Goal: Task Accomplishment & Management: Complete application form

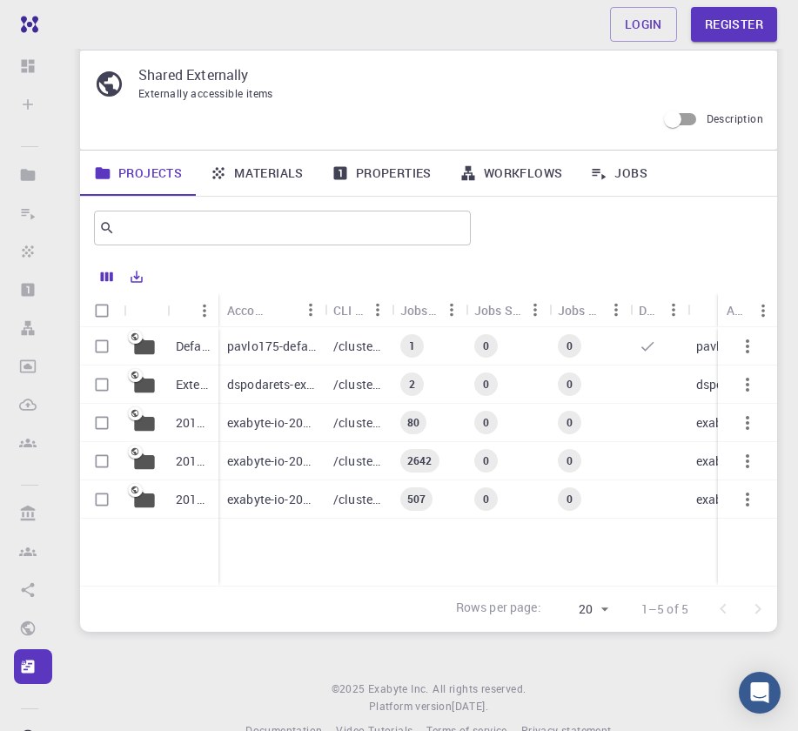
scroll to position [84, 0]
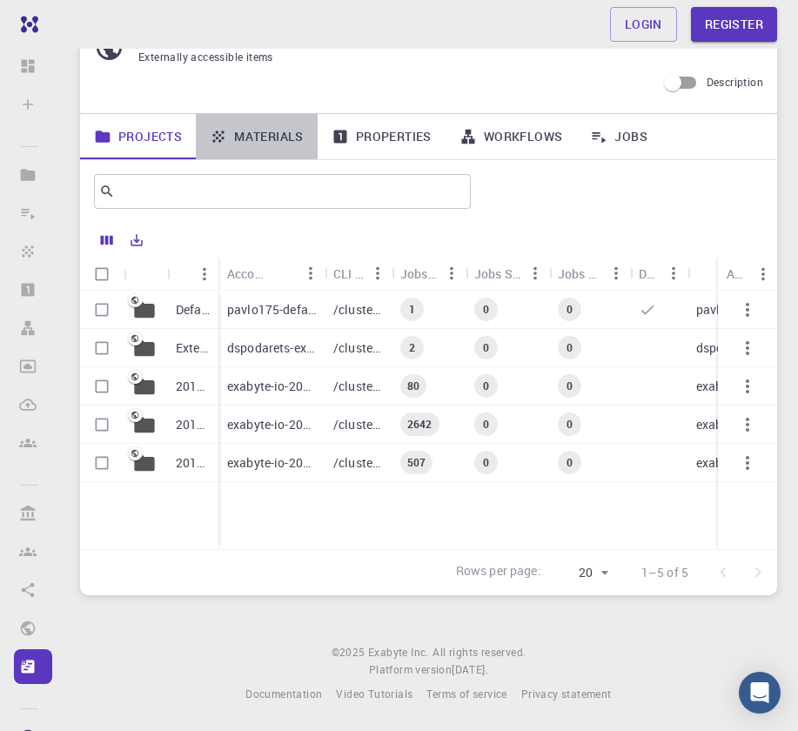
click at [250, 128] on link "Materials" at bounding box center [257, 136] width 122 height 45
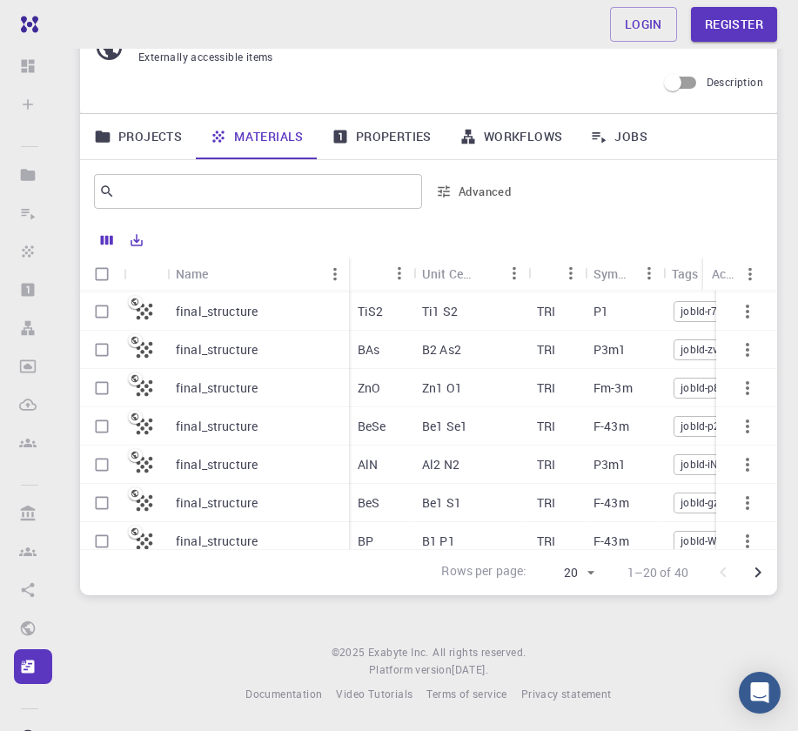
scroll to position [311, 0]
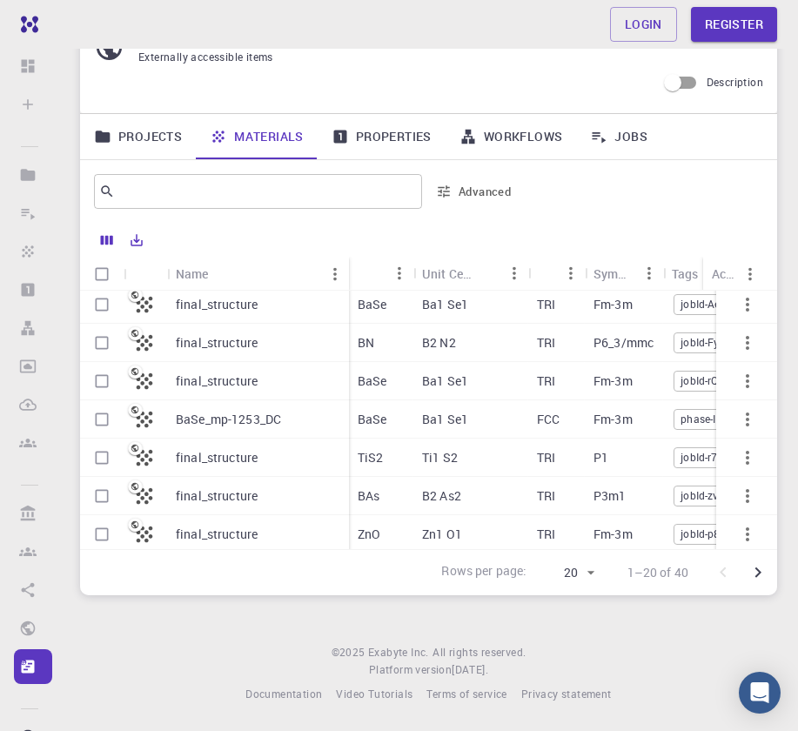
click at [368, 351] on p "BN" at bounding box center [366, 342] width 17 height 17
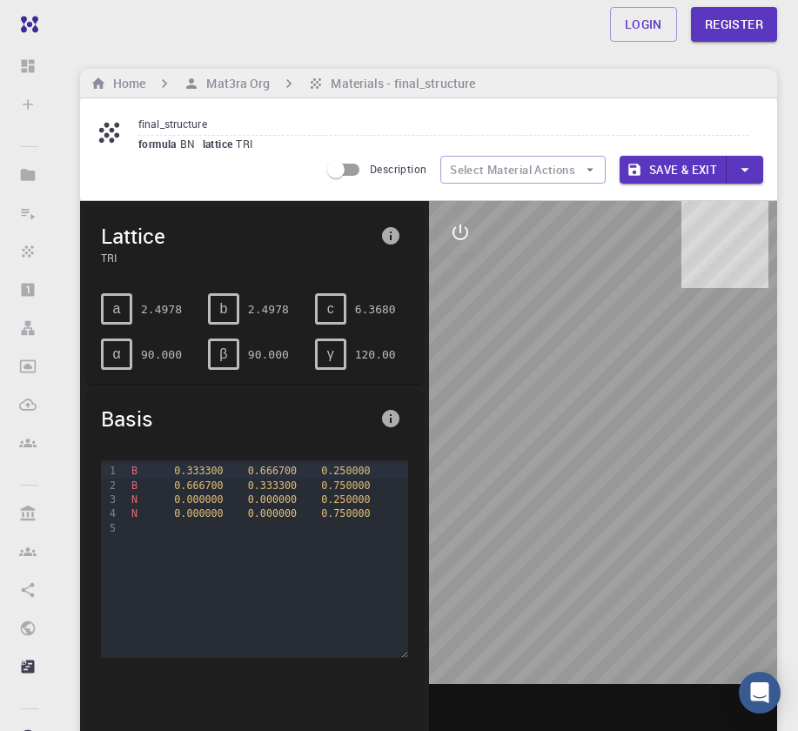
drag, startPoint x: 514, startPoint y: 328, endPoint x: 512, endPoint y: 339, distance: 11.6
click at [491, 345] on div at bounding box center [603, 471] width 349 height 541
click at [463, 239] on icon "interactive" at bounding box center [460, 232] width 16 height 16
click at [463, 239] on icon "interactive" at bounding box center [460, 232] width 21 height 21
click at [233, 90] on h6 "Mat3ra Org" at bounding box center [234, 83] width 70 height 19
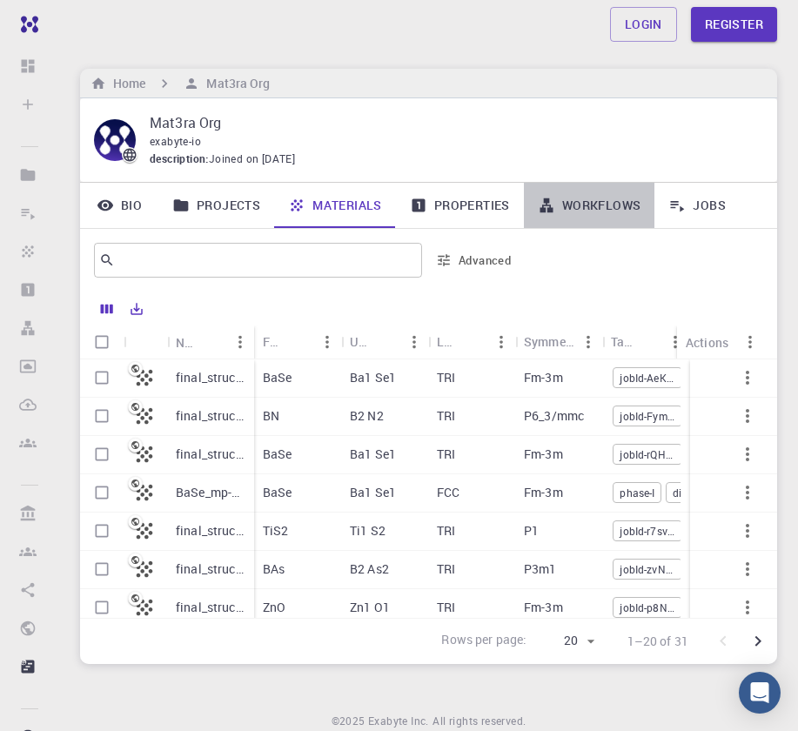
click at [593, 211] on link "Workflows" at bounding box center [589, 205] width 131 height 45
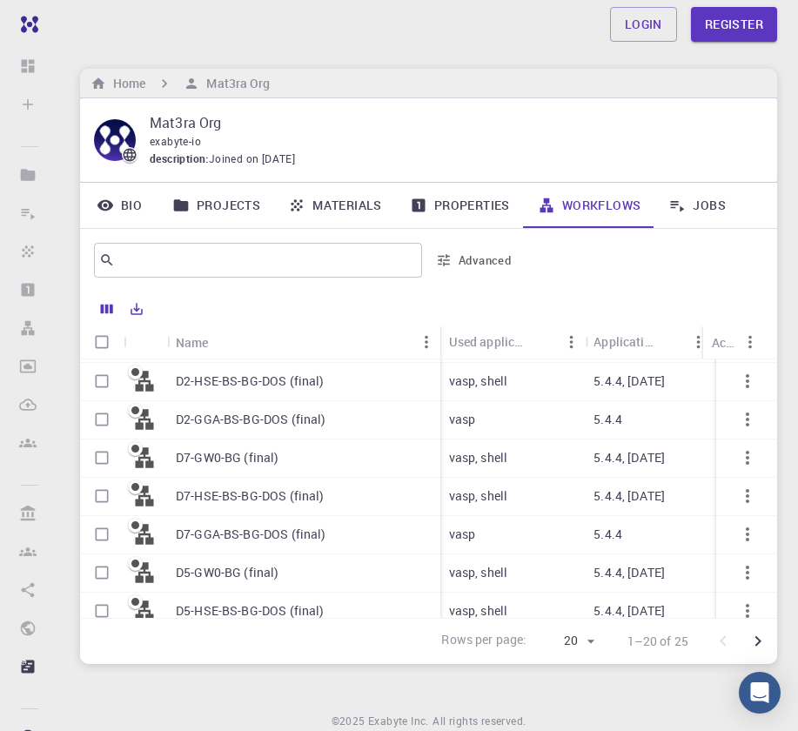
scroll to position [520, 0]
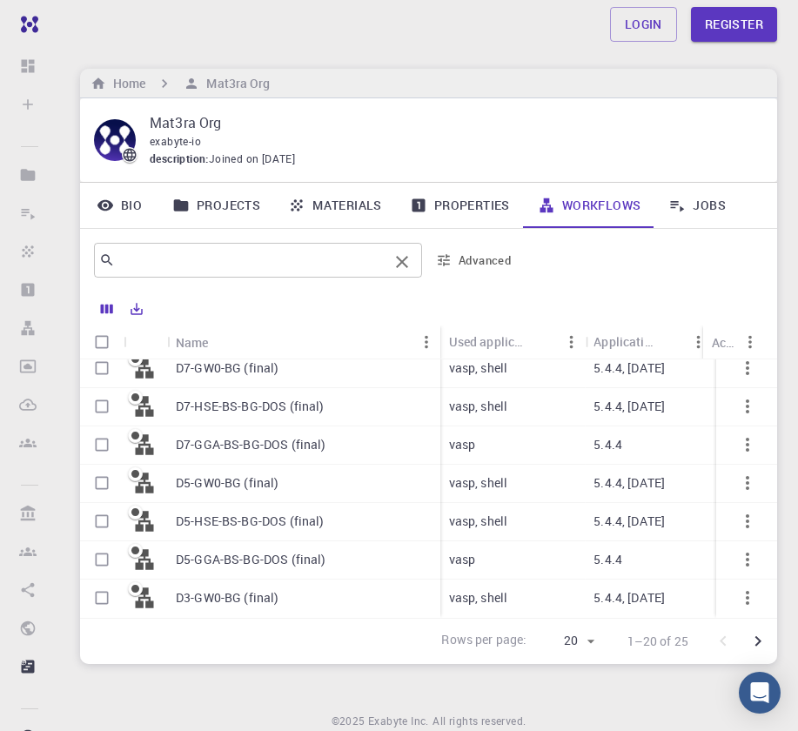
click at [357, 256] on input "text" at bounding box center [251, 260] width 273 height 24
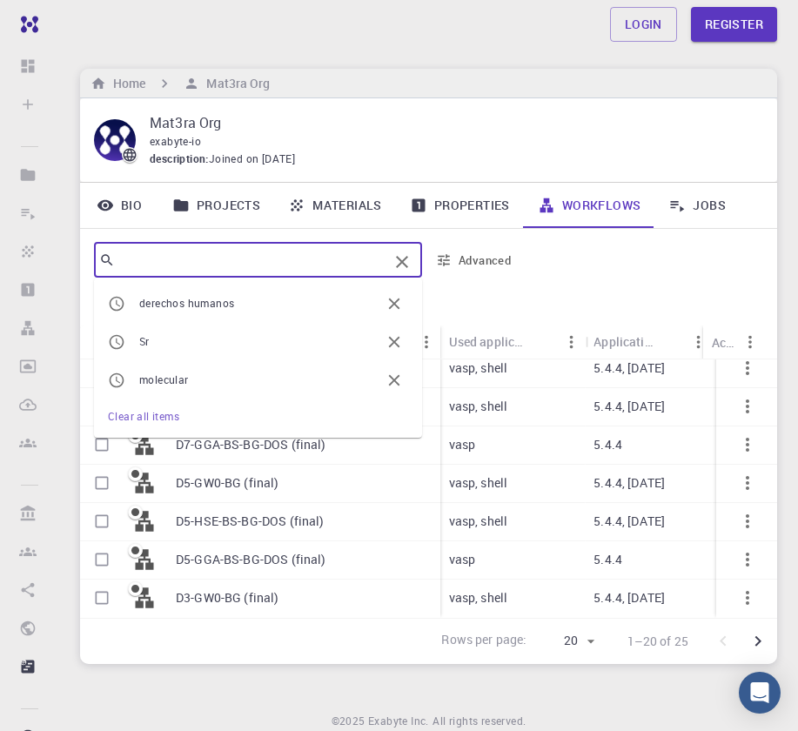
click at [220, 386] on span "molecular" at bounding box center [259, 379] width 241 height 17
type input "molecular"
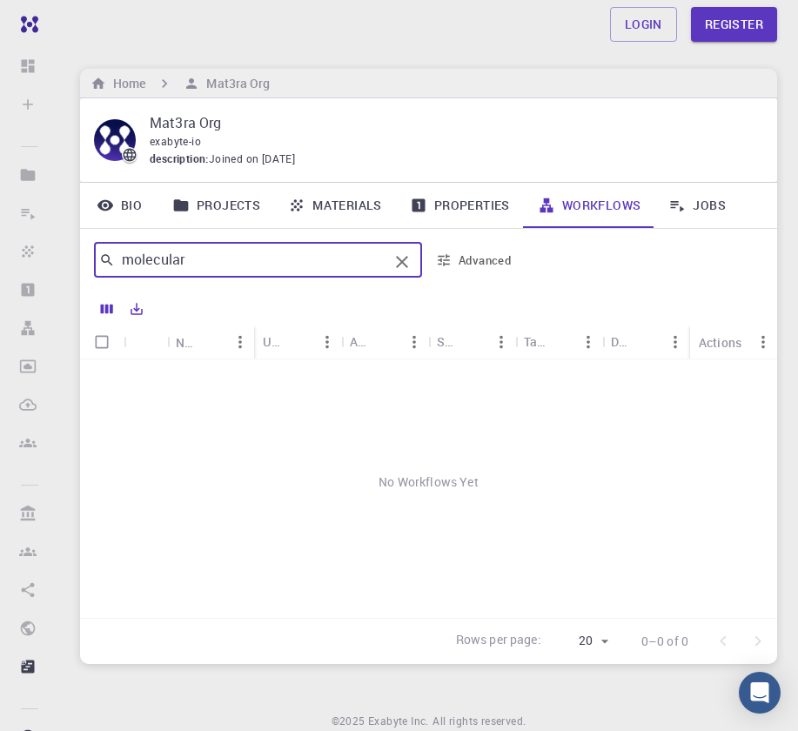
scroll to position [0, 0]
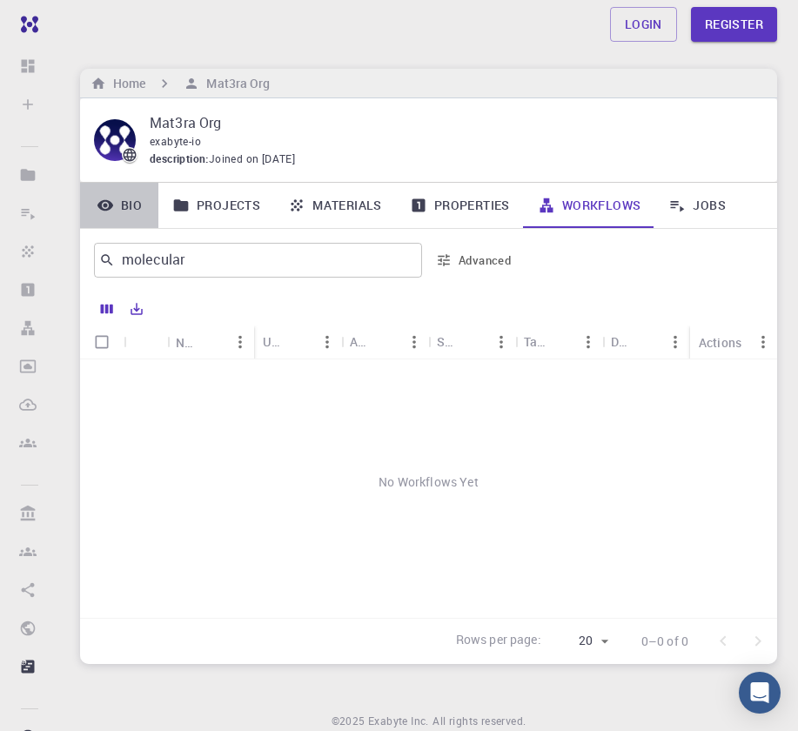
click at [110, 198] on icon at bounding box center [105, 205] width 17 height 17
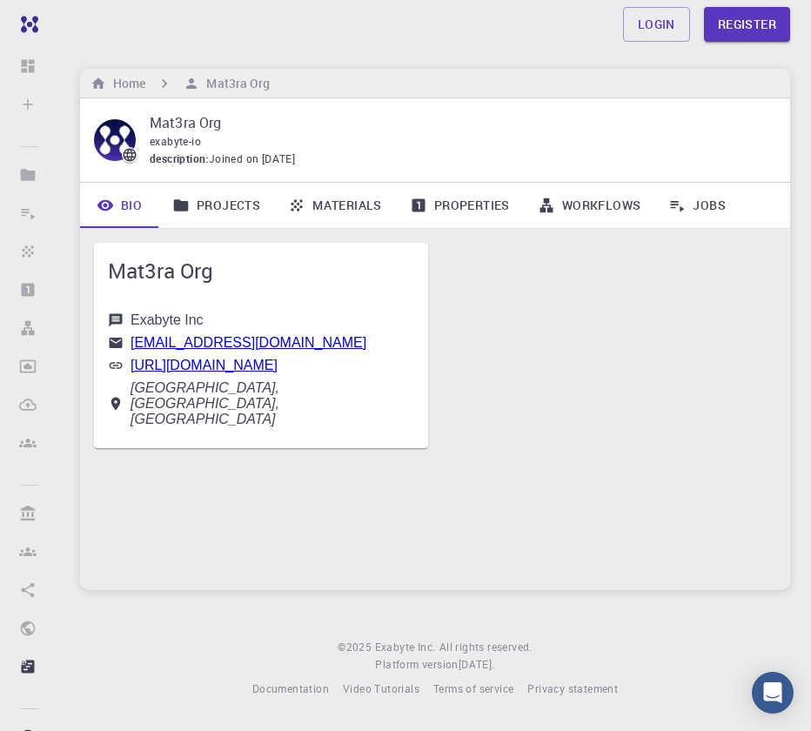
click at [225, 205] on link "Projects" at bounding box center [216, 205] width 116 height 45
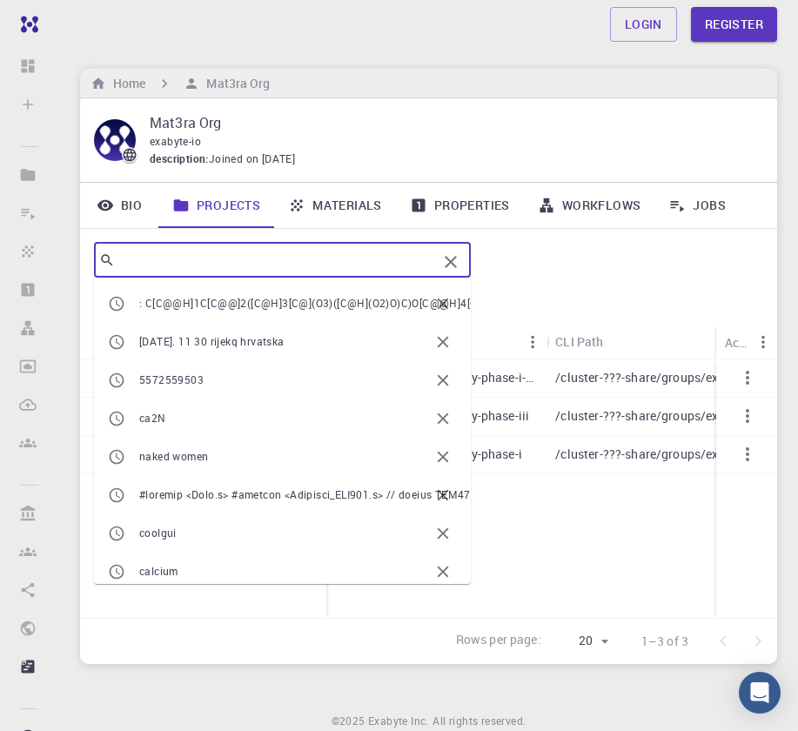
click at [201, 262] on input "text" at bounding box center [276, 260] width 322 height 24
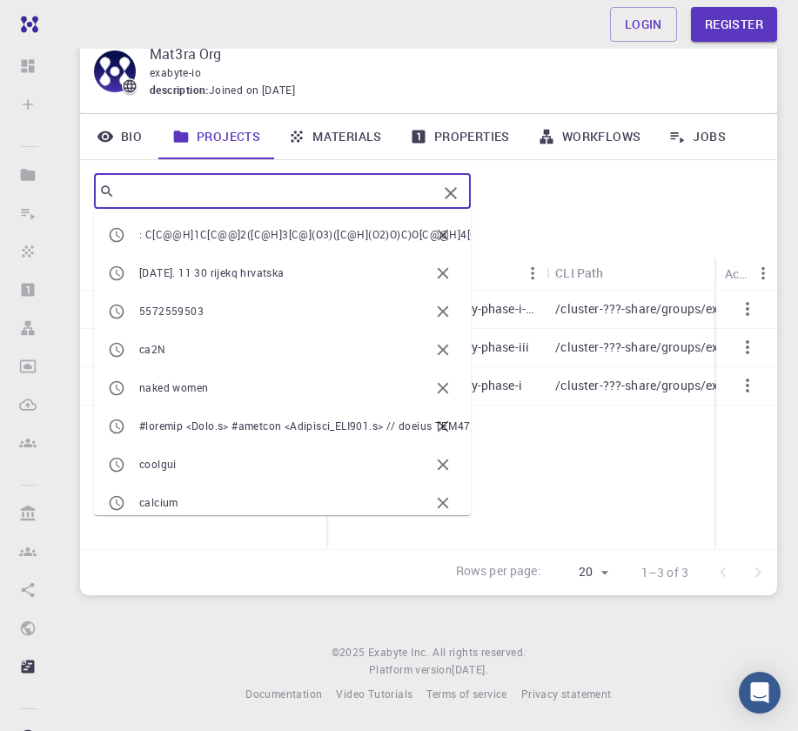
click at [197, 191] on input "text" at bounding box center [276, 191] width 322 height 24
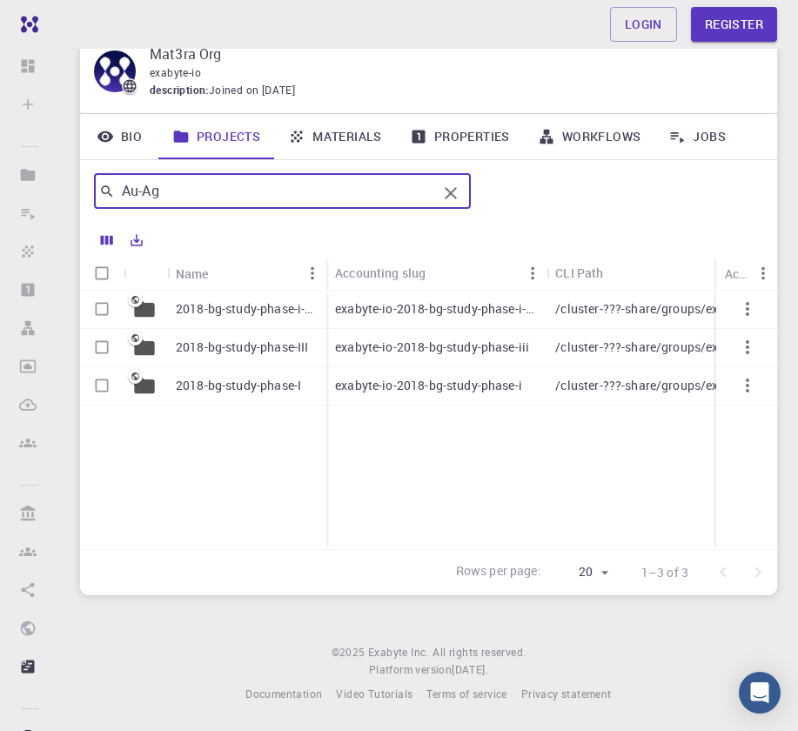
type input "Au-Ag"
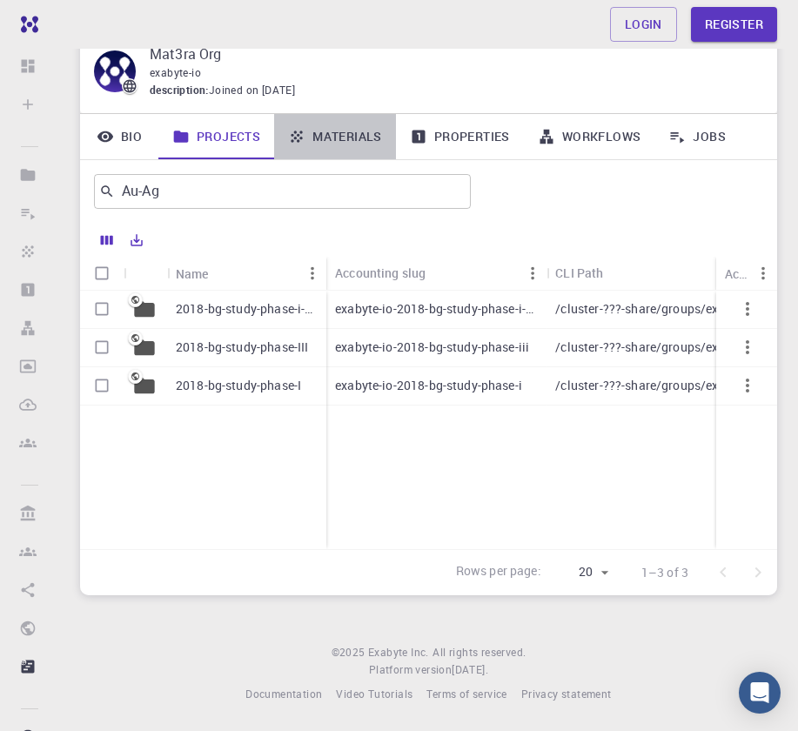
click at [308, 135] on link "Materials" at bounding box center [335, 136] width 122 height 45
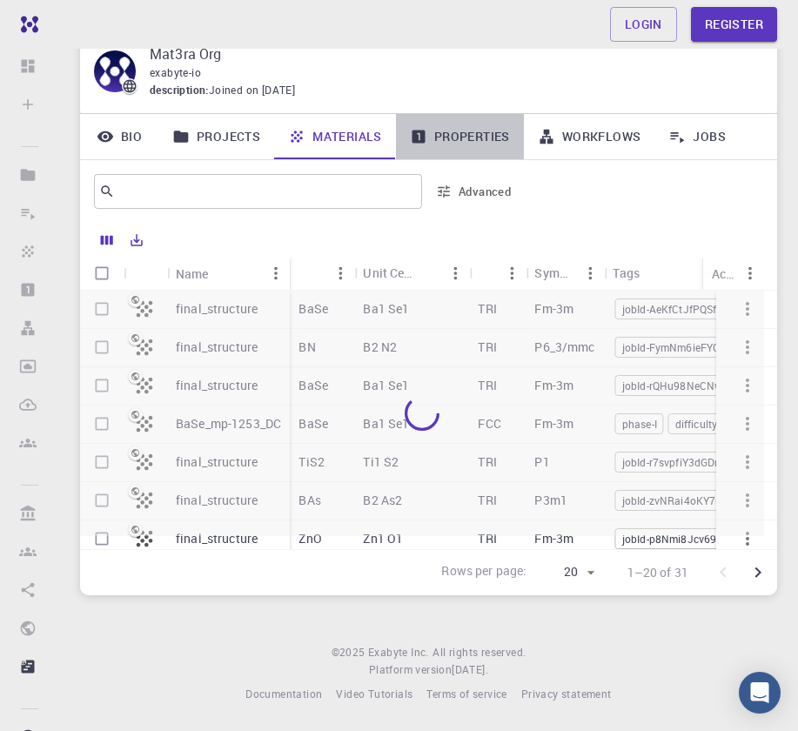
click at [454, 130] on link "Properties" at bounding box center [460, 136] width 128 height 45
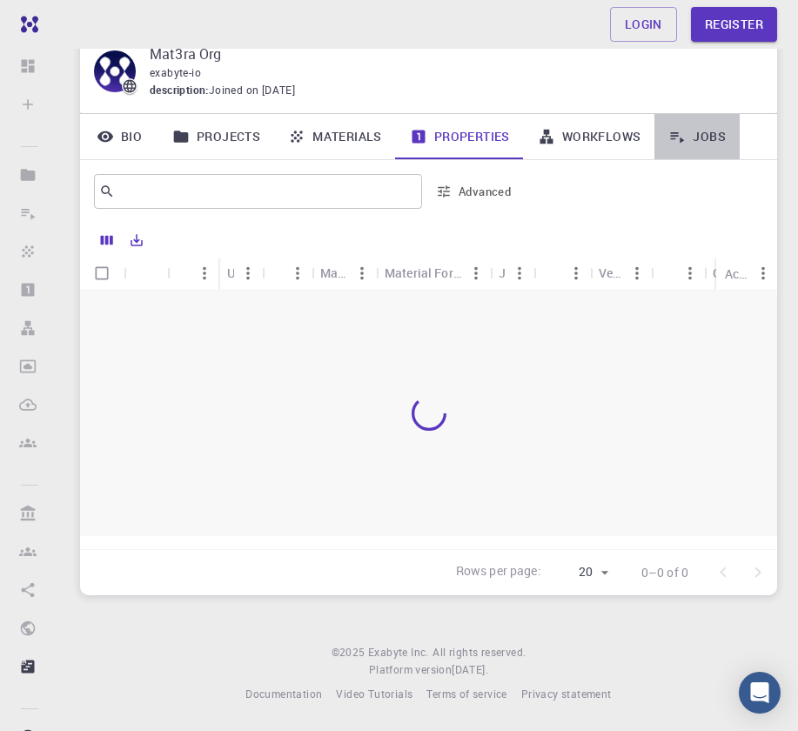
click at [692, 139] on link "Jobs" at bounding box center [696, 136] width 85 height 45
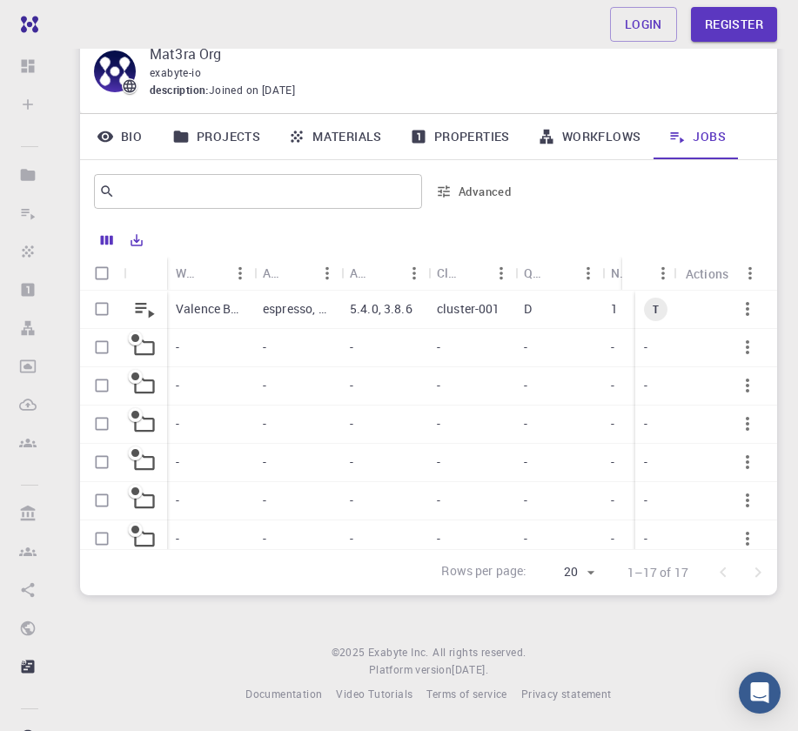
click at [194, 144] on link "Projects" at bounding box center [216, 136] width 116 height 45
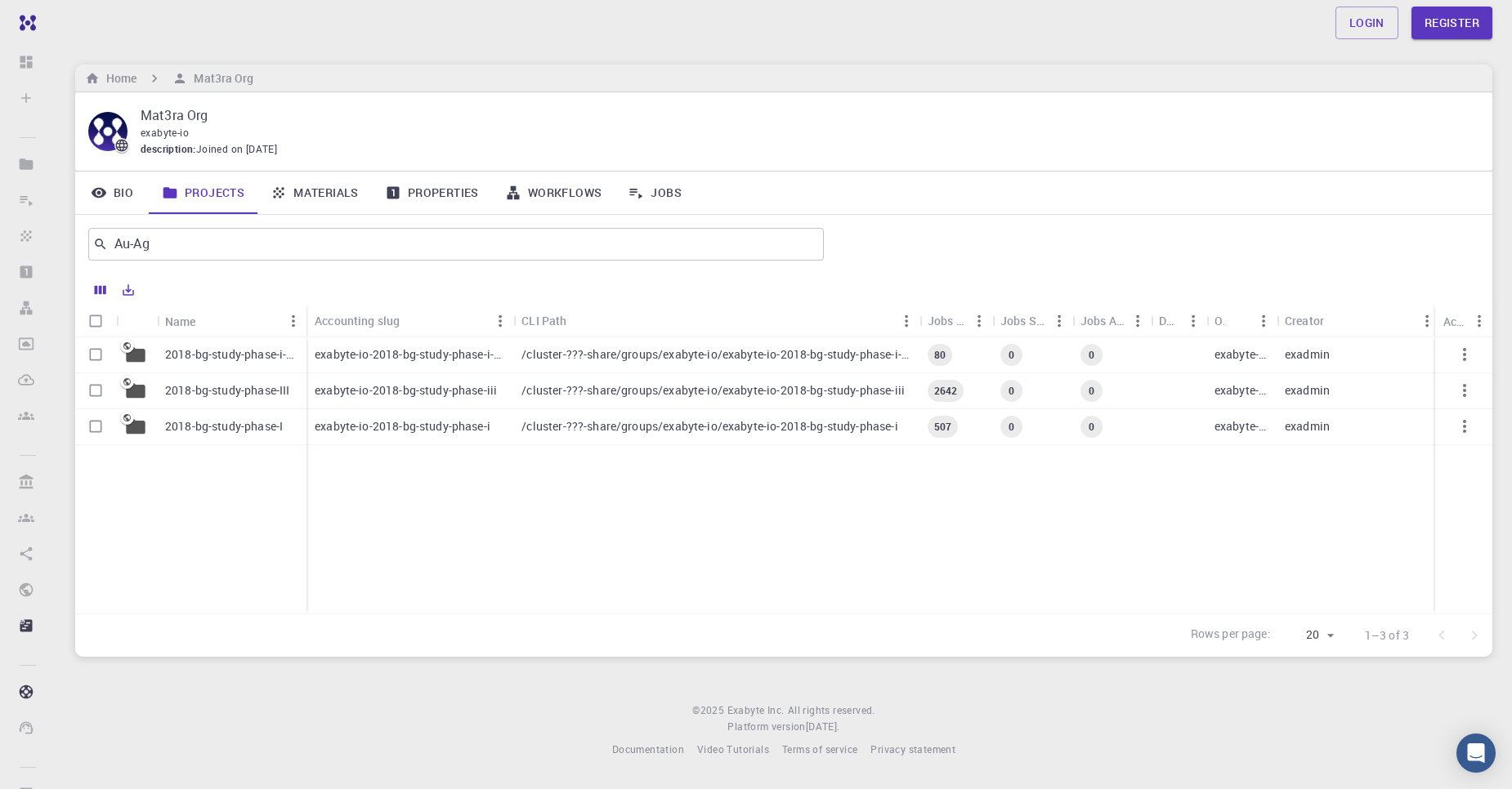
scroll to position [0, 5]
click at [761, 22] on link "Register" at bounding box center [1452, 23] width 81 height 33
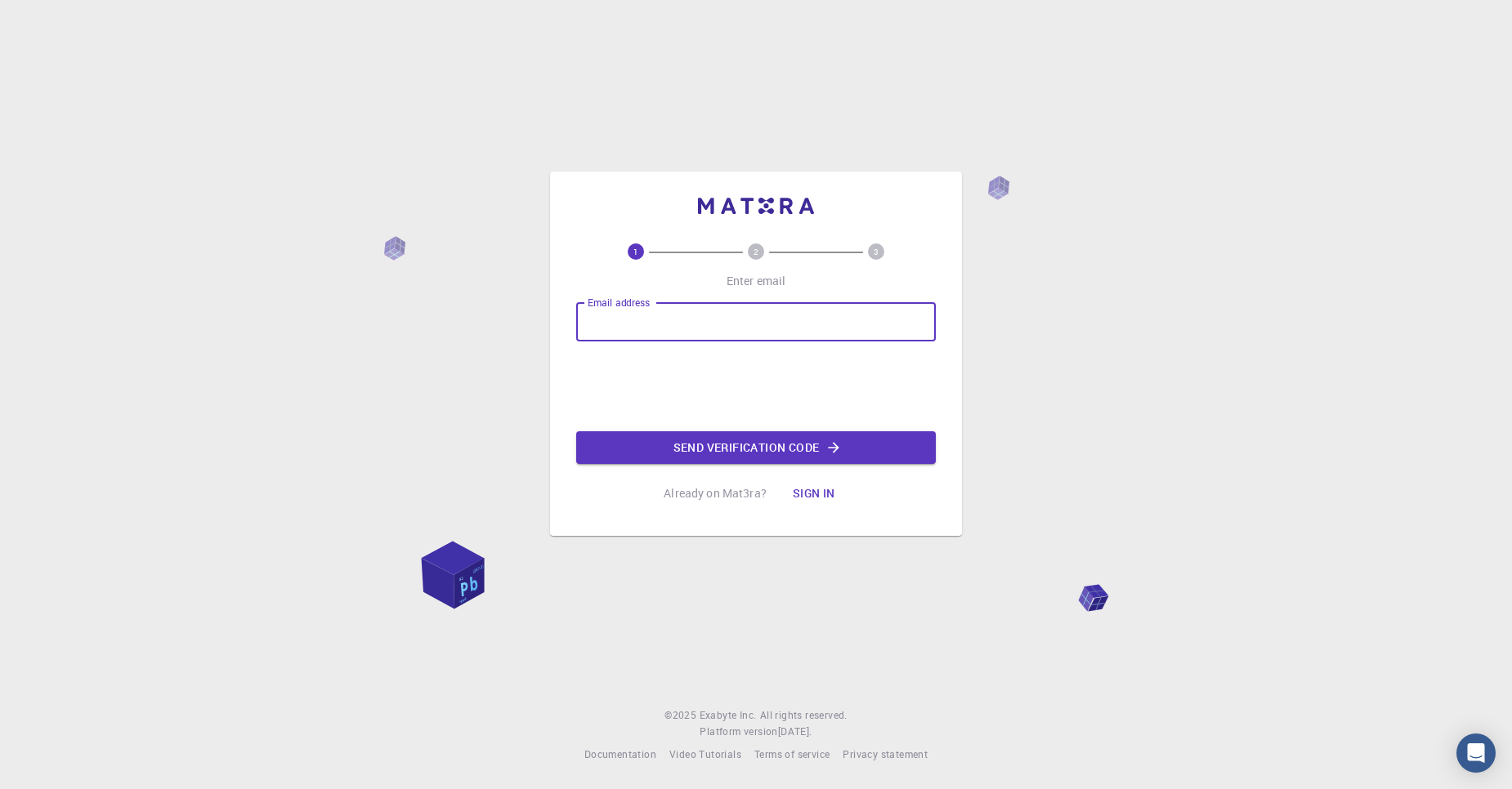
click at [761, 309] on input "Email address" at bounding box center [756, 322] width 360 height 39
type input "[EMAIL_ADDRESS][DOMAIN_NAME]"
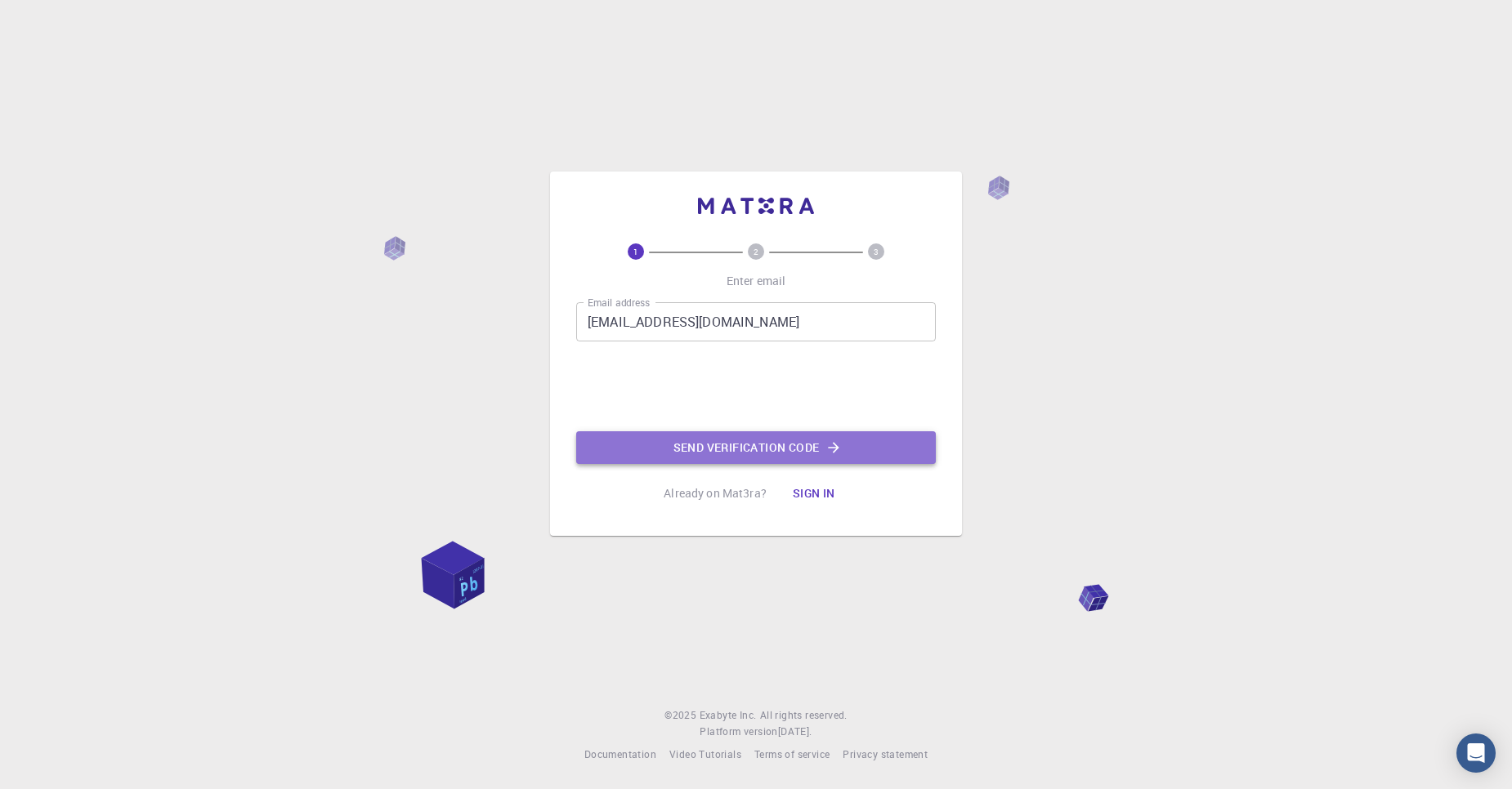
click at [748, 448] on button "Send verification code" at bounding box center [756, 447] width 360 height 33
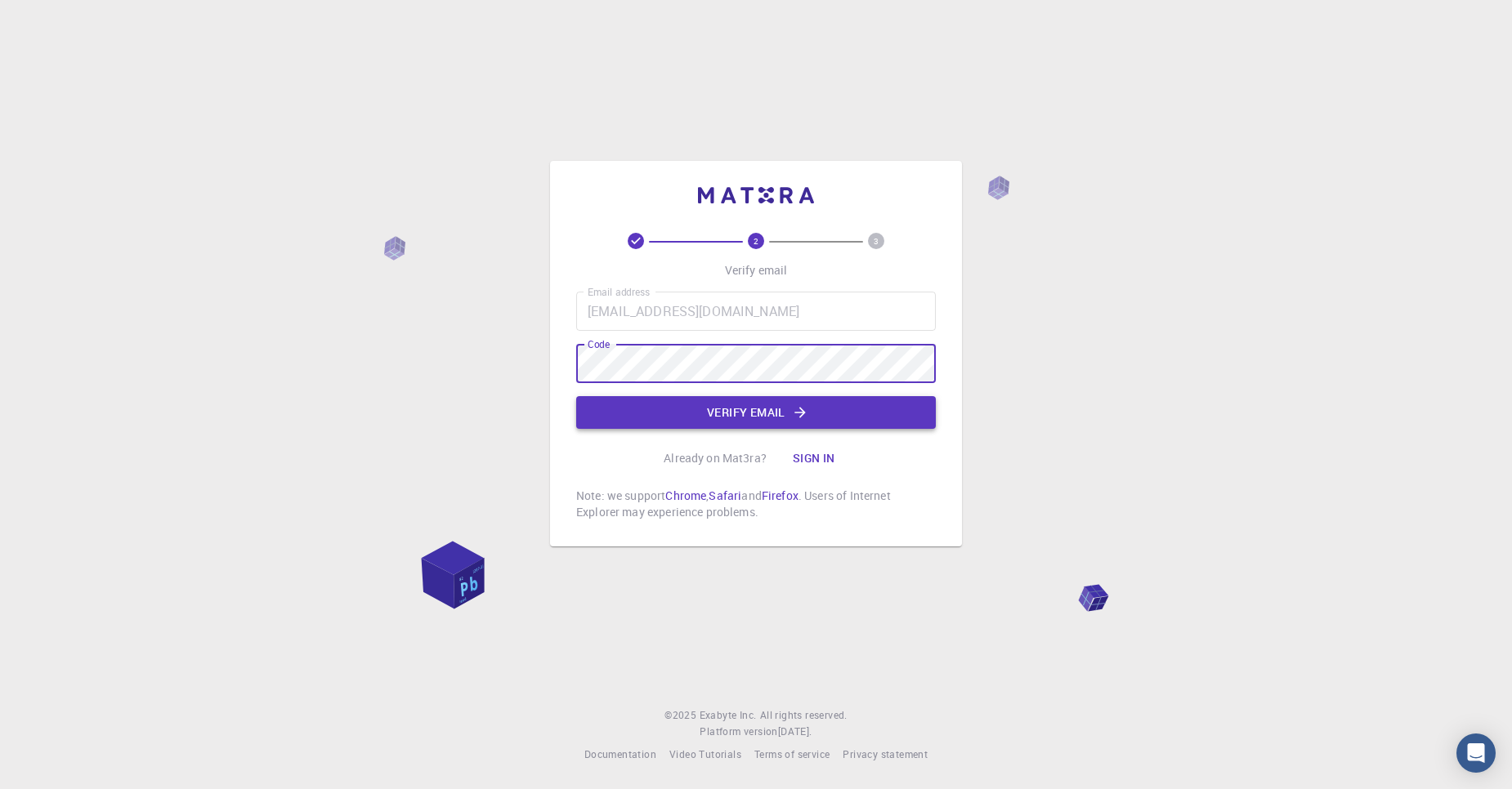
click at [761, 402] on button "Verify email" at bounding box center [756, 412] width 360 height 33
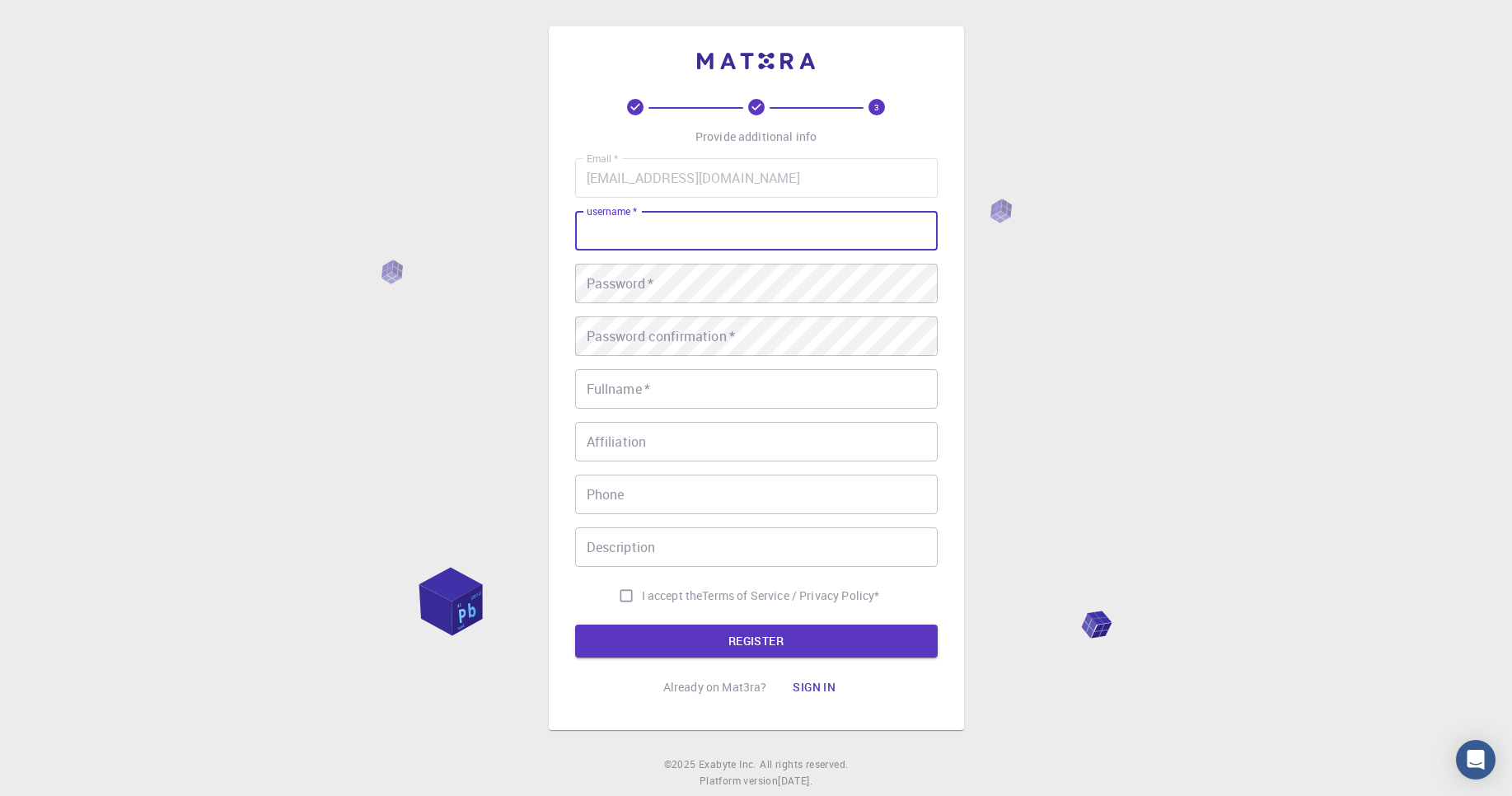
click at [767, 211] on input "username   *" at bounding box center [756, 231] width 363 height 40
type input "siddharthb"
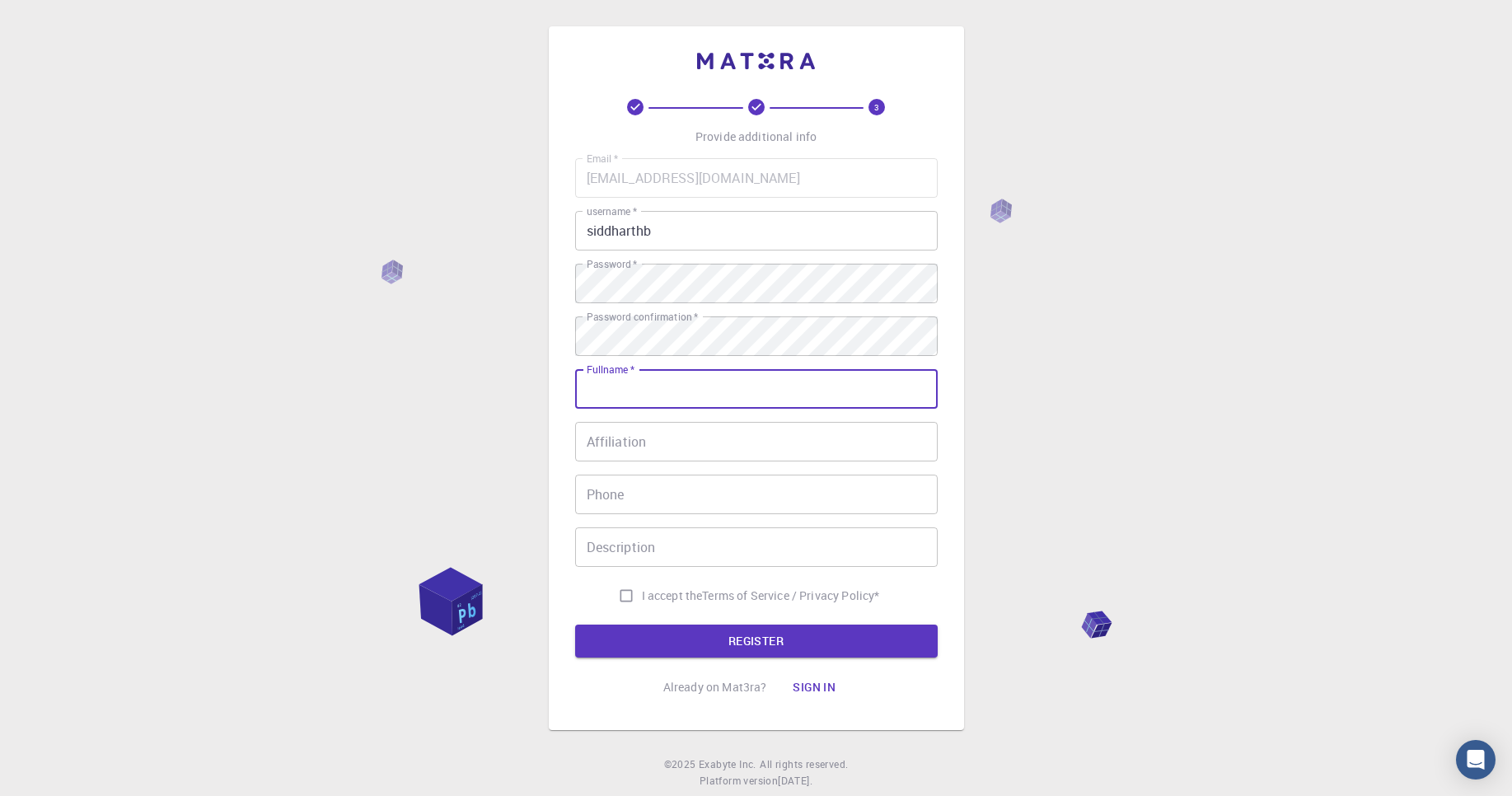
click at [662, 394] on input "Fullname   *" at bounding box center [756, 389] width 363 height 40
type input "Siddharth"
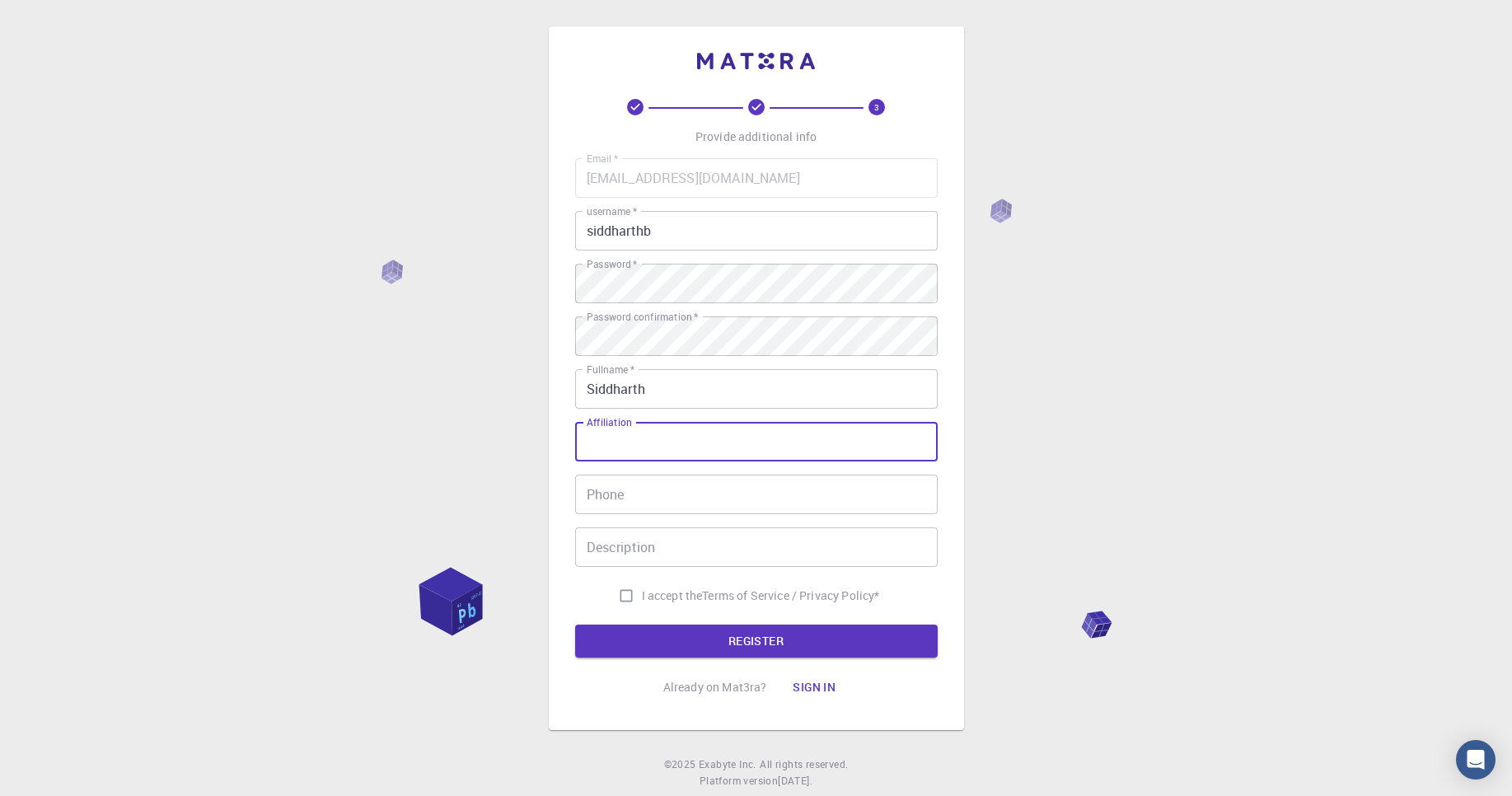
click at [659, 453] on input "Affiliation" at bounding box center [756, 442] width 363 height 40
type input "IIT Roorkee"
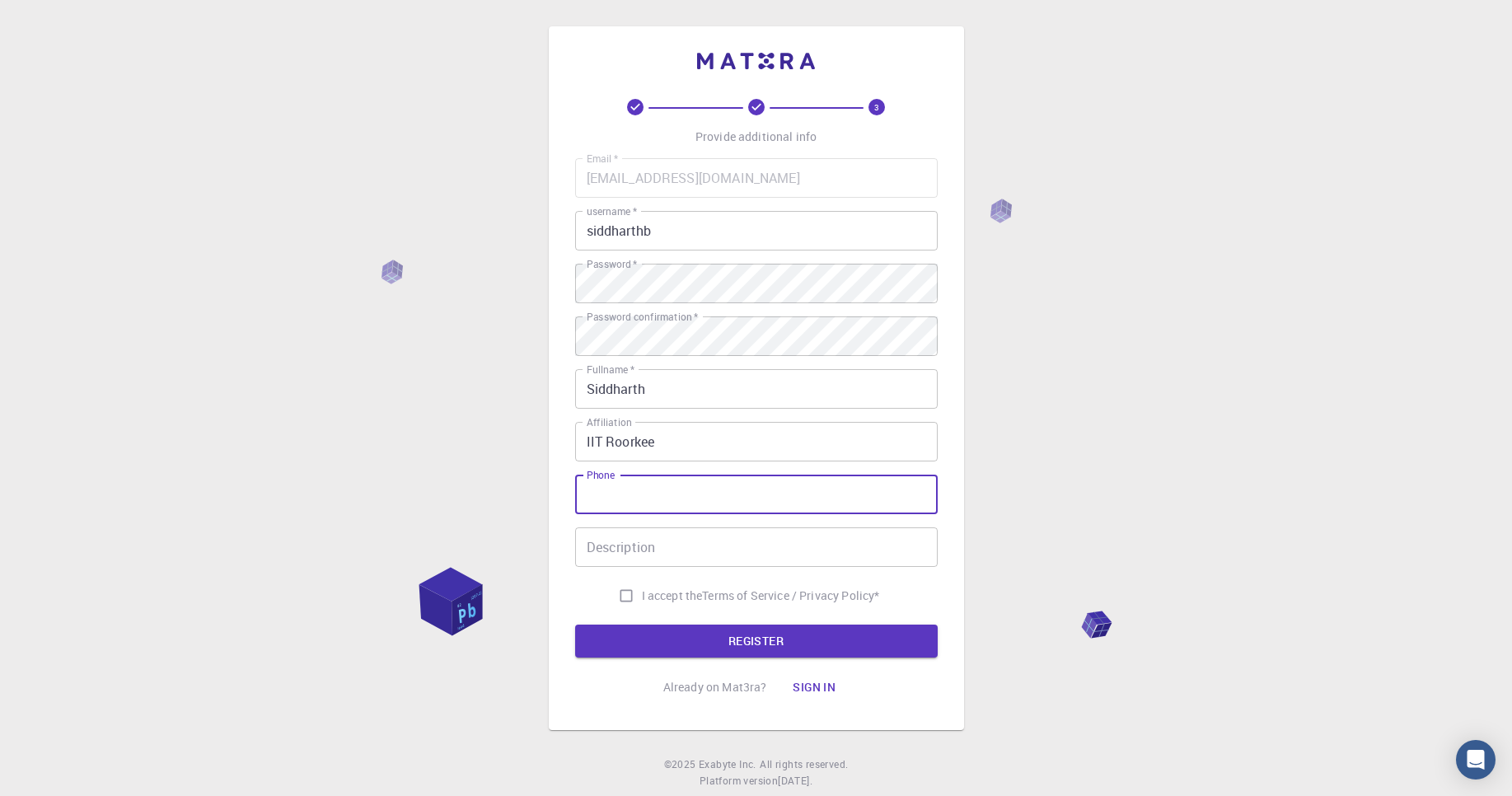
click at [650, 480] on input "Phone" at bounding box center [756, 495] width 363 height 40
click at [625, 606] on input "I accept the Terms of Service / Privacy Policy *" at bounding box center [626, 595] width 31 height 31
checkbox input "true"
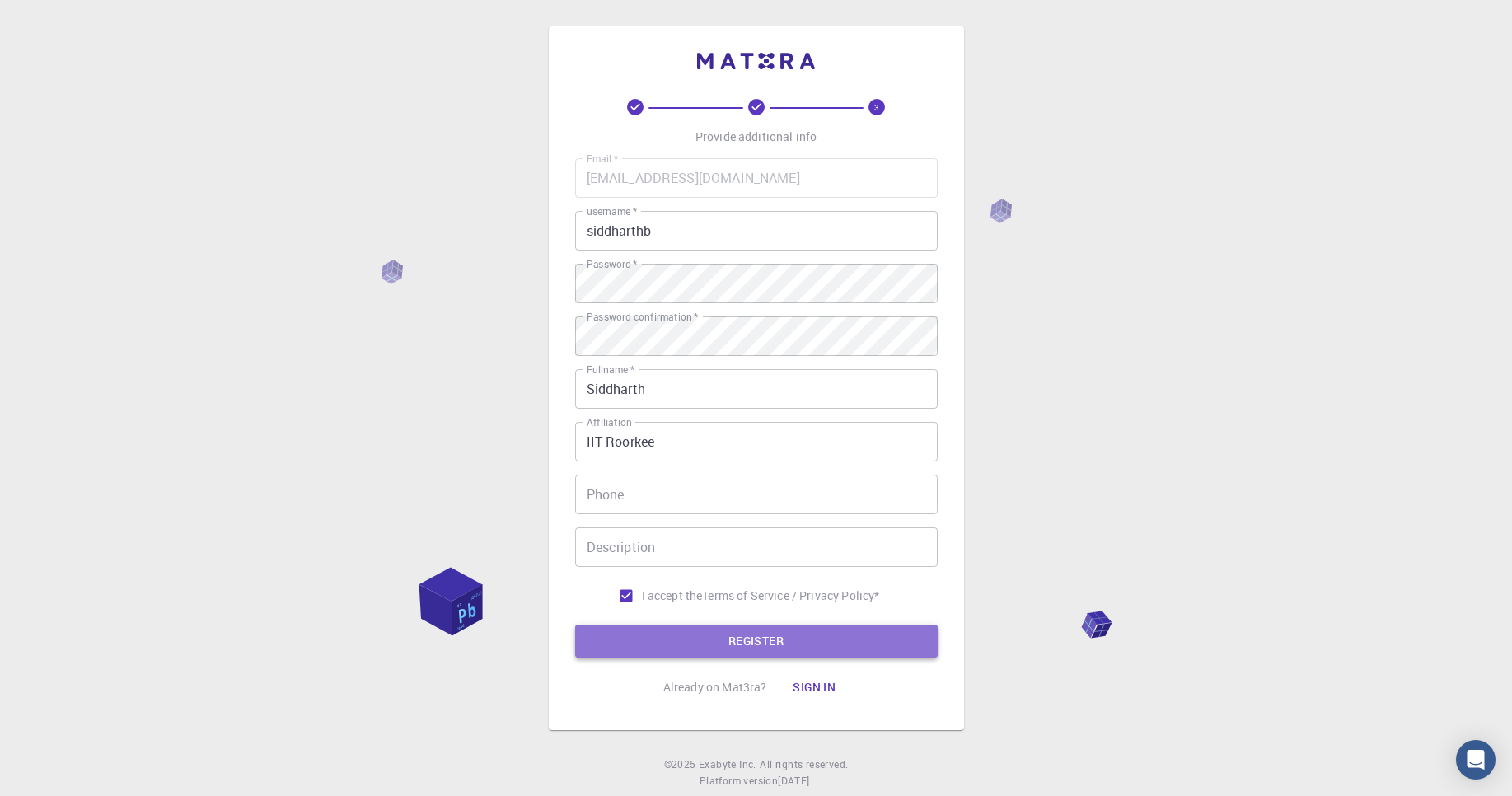
click at [635, 637] on button "REGISTER" at bounding box center [756, 641] width 363 height 33
click at [688, 649] on button "REGISTER" at bounding box center [756, 641] width 363 height 33
